Goal: Task Accomplishment & Management: Manage account settings

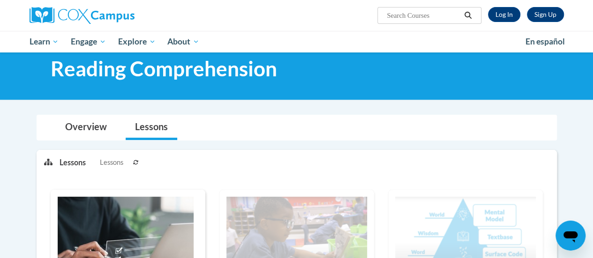
scroll to position [24, 0]
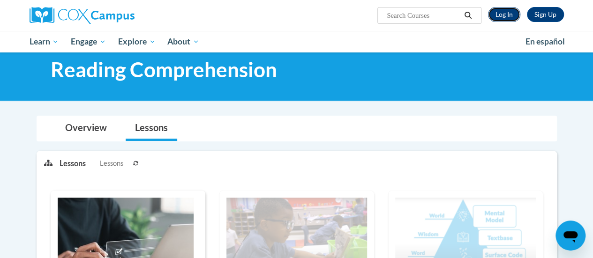
click at [508, 17] on link "Log In" at bounding box center [504, 14] width 32 height 15
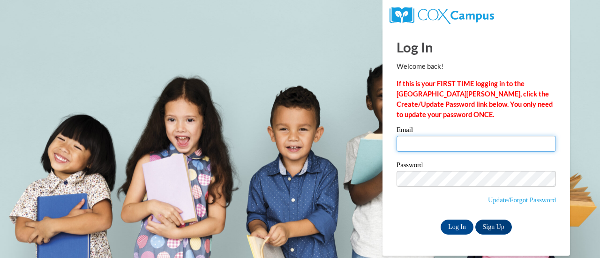
click at [422, 147] on input "Email" at bounding box center [475, 144] width 159 height 16
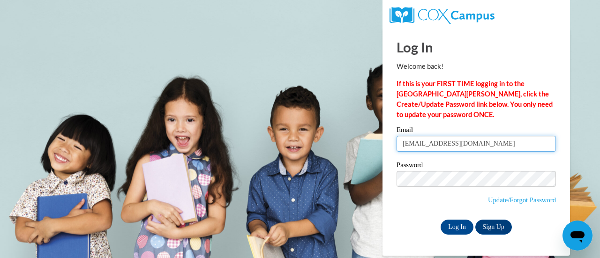
type input "kandlerb@w-csd.org"
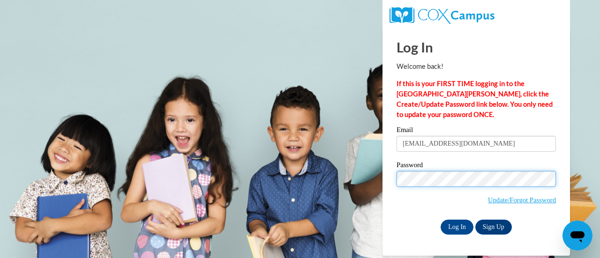
click at [440, 220] on input "Log In" at bounding box center [456, 227] width 33 height 15
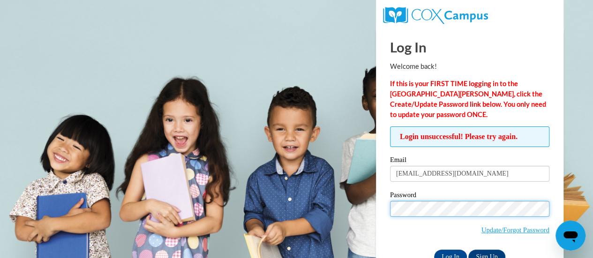
click at [434, 250] on input "Log In" at bounding box center [450, 257] width 33 height 15
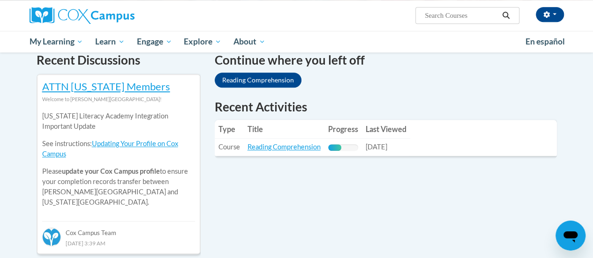
scroll to position [293, 0]
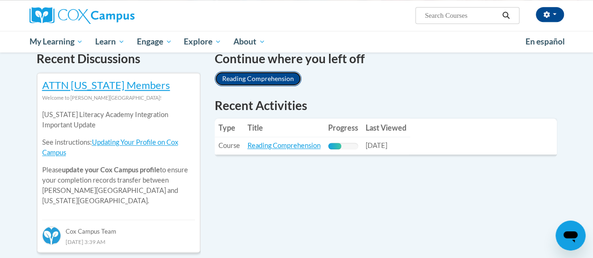
click at [275, 77] on link "Reading Comprehension" at bounding box center [258, 78] width 87 height 15
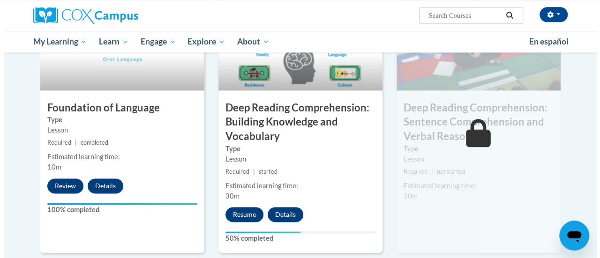
scroll to position [528, 0]
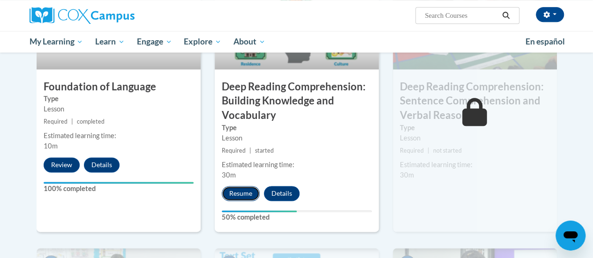
click at [232, 192] on button "Resume" at bounding box center [241, 193] width 38 height 15
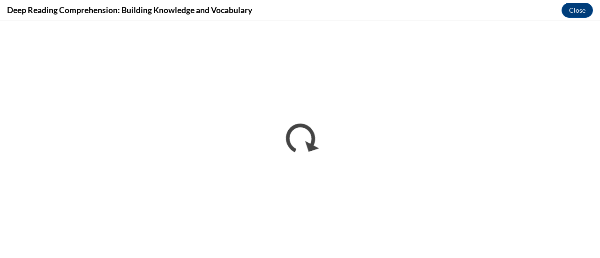
scroll to position [0, 0]
